Goal: Browse casually: Explore the website without a specific task or goal

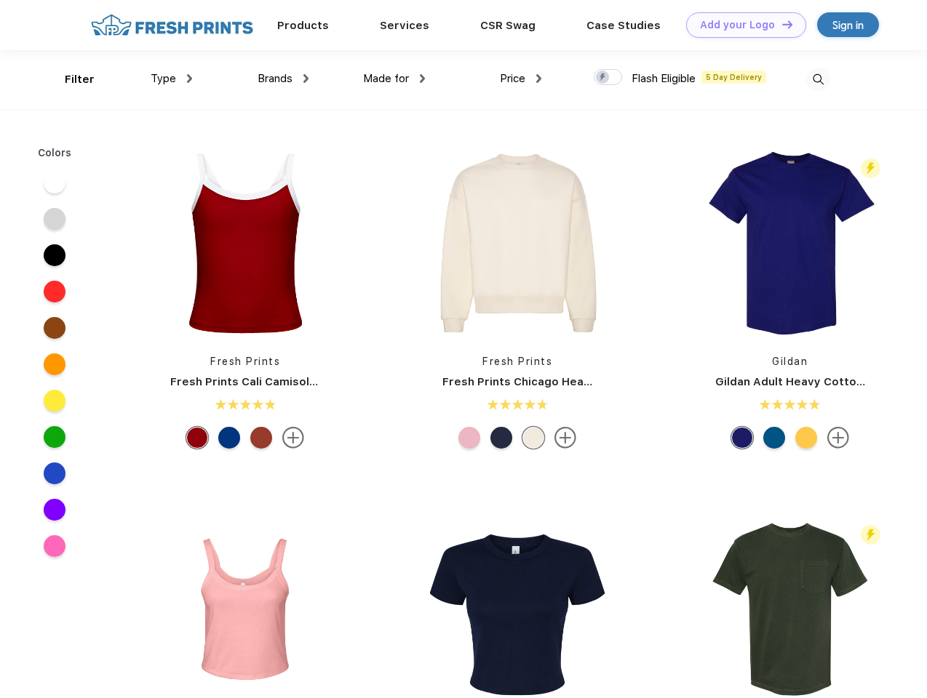
click at [740, 25] on link "Add your Logo Design Tool" at bounding box center [746, 24] width 120 height 25
click at [0, 0] on div "Design Tool" at bounding box center [0, 0] width 0 height 0
click at [780, 24] on link "Add your Logo Design Tool" at bounding box center [746, 24] width 120 height 25
click at [70, 79] on div "Filter" at bounding box center [80, 79] width 30 height 17
click at [172, 79] on span "Type" at bounding box center [163, 78] width 25 height 13
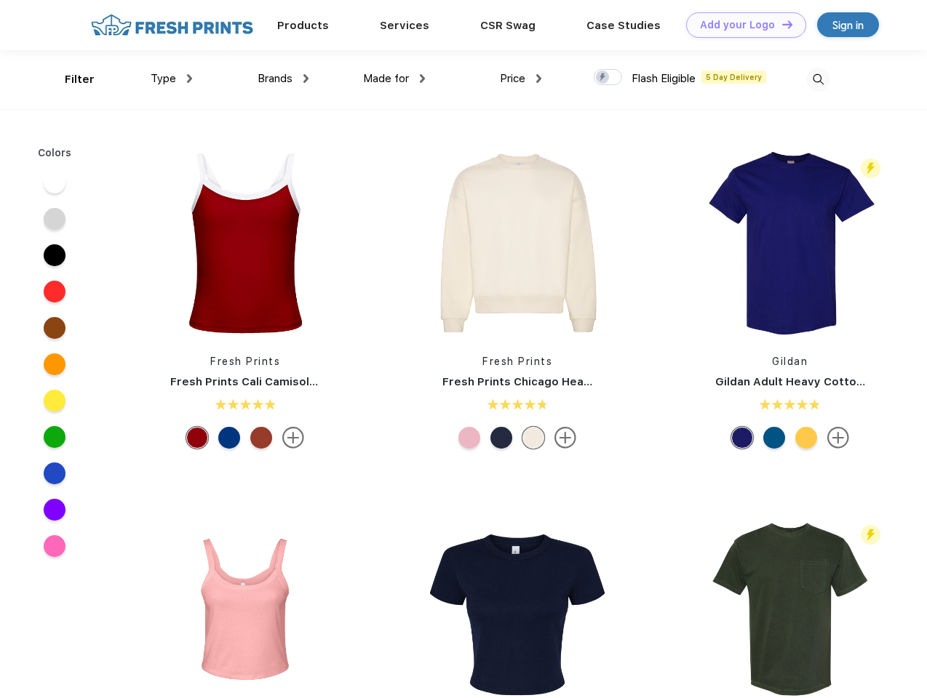
click at [283, 79] on span "Brands" at bounding box center [274, 78] width 35 height 13
click at [394, 79] on span "Made for" at bounding box center [386, 78] width 46 height 13
click at [521, 79] on span "Price" at bounding box center [512, 78] width 25 height 13
click at [608, 78] on div at bounding box center [607, 77] width 28 height 16
click at [603, 78] on input "checkbox" at bounding box center [597, 72] width 9 height 9
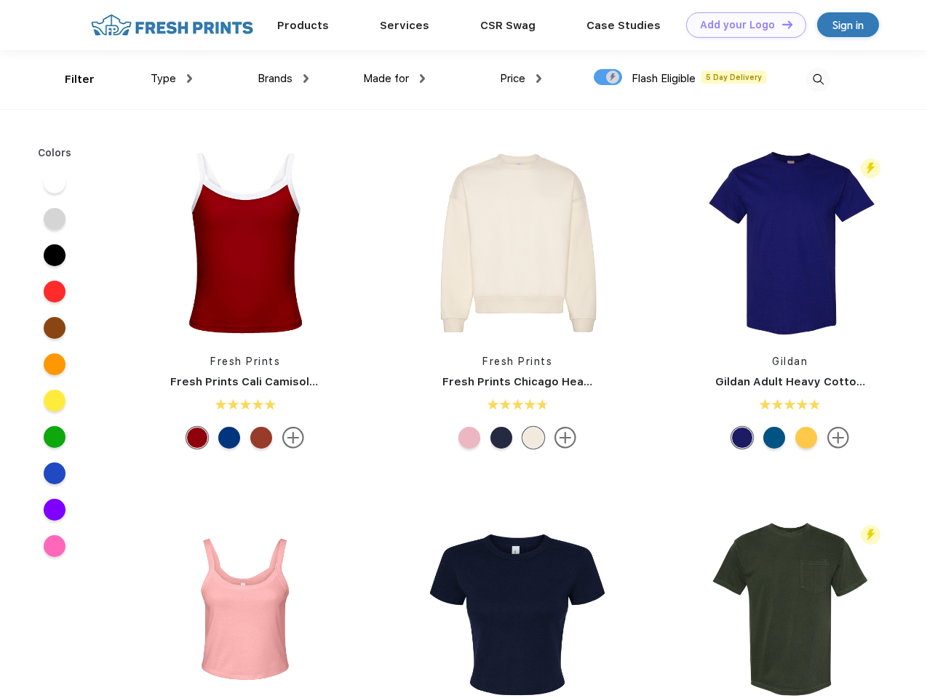
click at [817, 79] on img at bounding box center [818, 80] width 24 height 24
